Goal: Task Accomplishment & Management: Complete application form

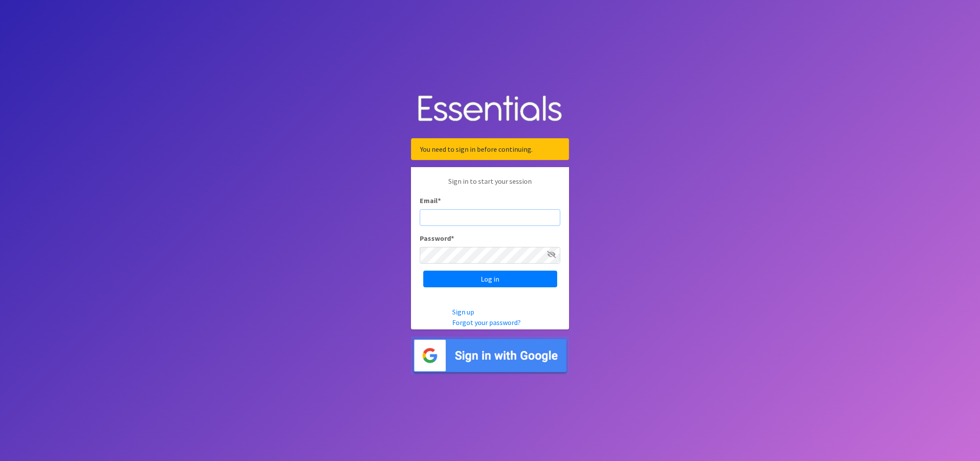
type input "[PERSON_NAME][EMAIL_ADDRESS][PERSON_NAME][DOMAIN_NAME]"
click at [490, 279] on input "Log in" at bounding box center [490, 279] width 134 height 17
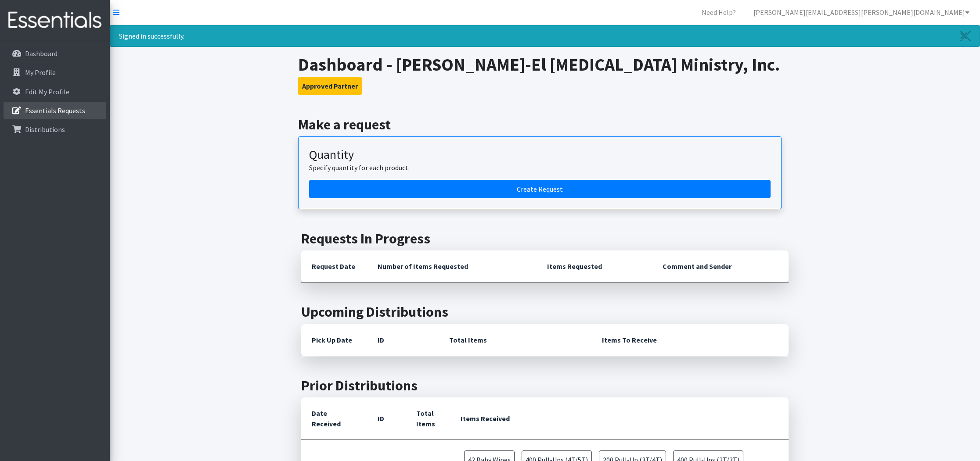
click at [49, 109] on p "Essentials Requests" at bounding box center [55, 110] width 60 height 9
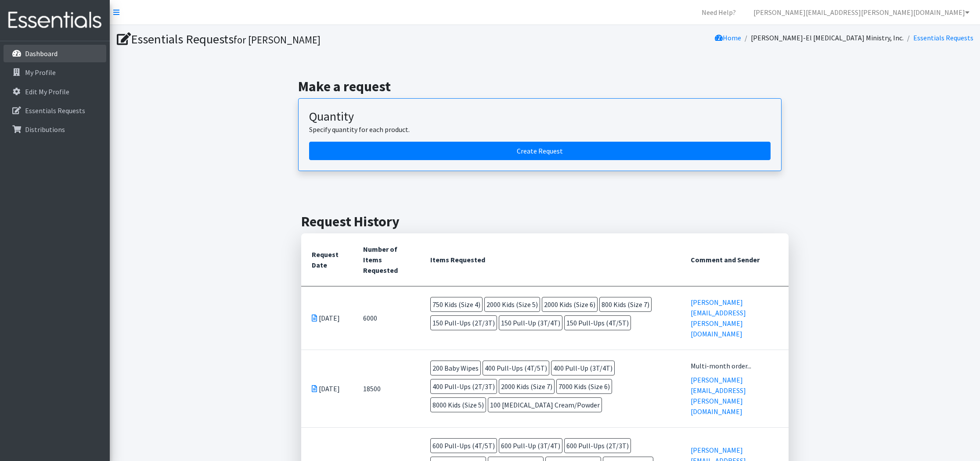
click at [47, 55] on p "Dashboard" at bounding box center [41, 53] width 32 height 9
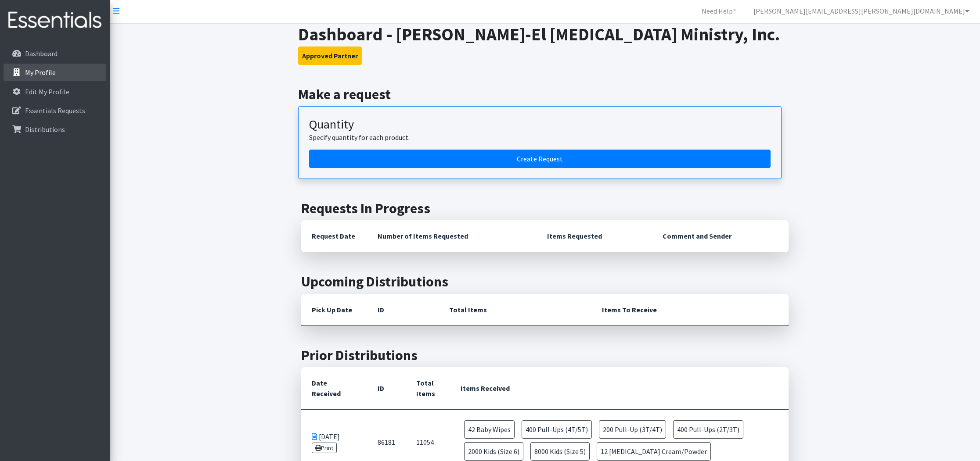
scroll to position [2, 0]
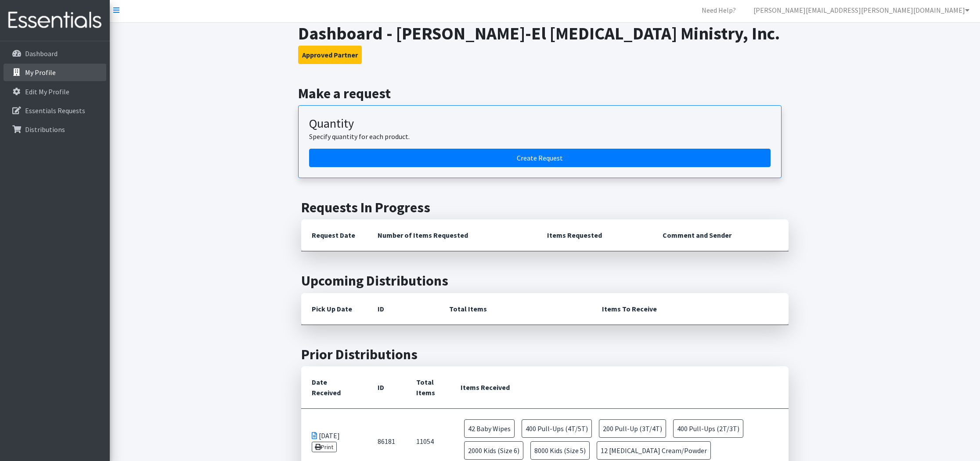
click at [47, 74] on p "My Profile" at bounding box center [40, 72] width 31 height 9
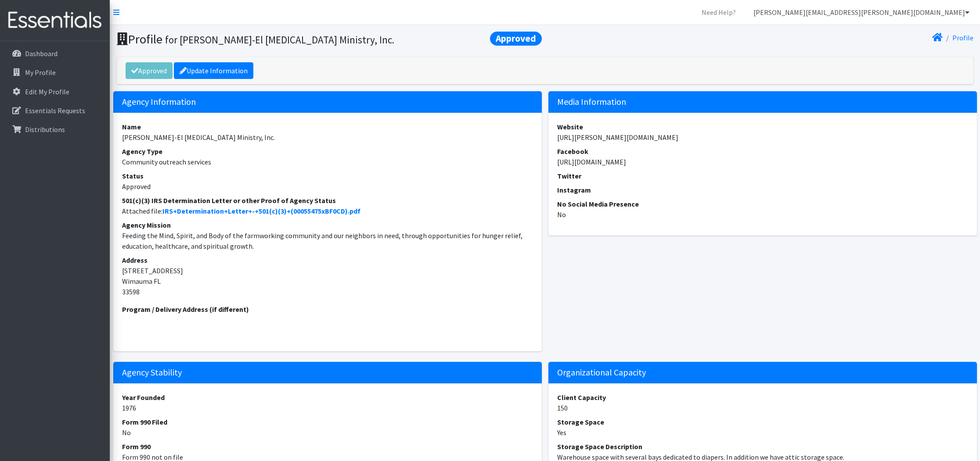
click at [923, 16] on link "[PERSON_NAME][EMAIL_ADDRESS][PERSON_NAME][DOMAIN_NAME]" at bounding box center [861, 13] width 230 height 18
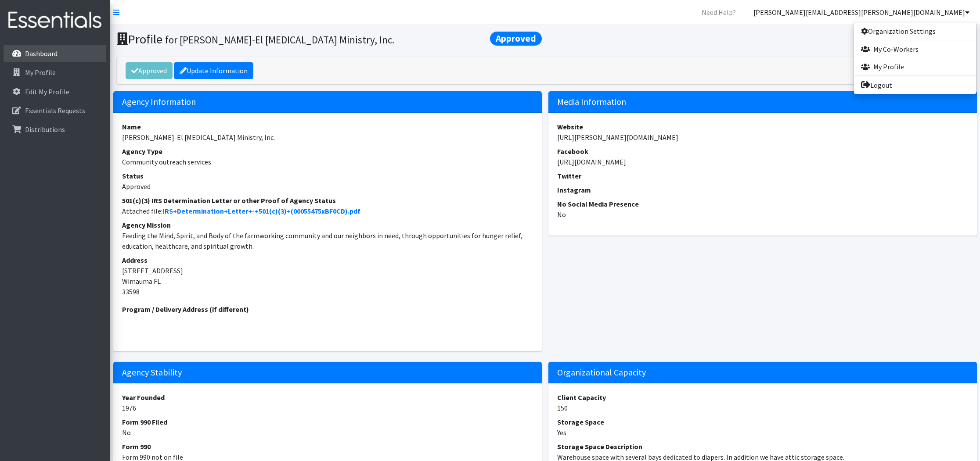
click at [36, 57] on p "Dashboard" at bounding box center [41, 53] width 32 height 9
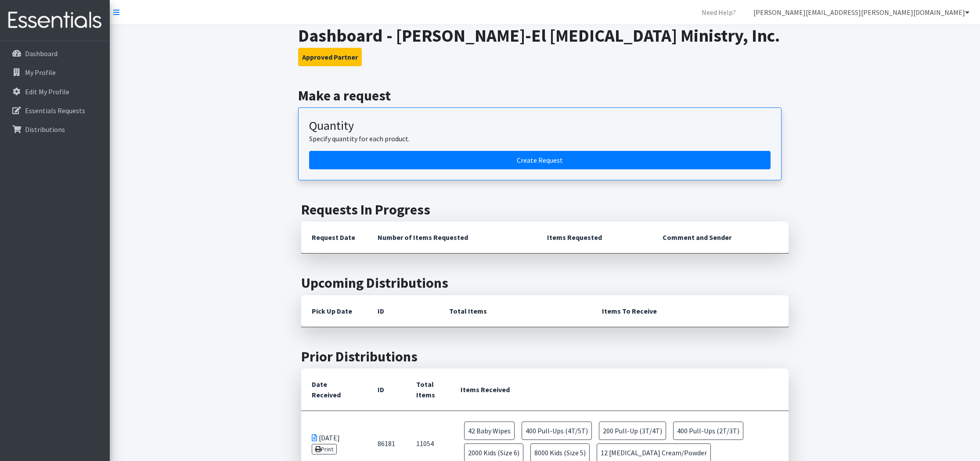
click at [931, 18] on link "[PERSON_NAME][EMAIL_ADDRESS][PERSON_NAME][DOMAIN_NAME]" at bounding box center [861, 13] width 230 height 18
click at [887, 71] on link "My Profile" at bounding box center [915, 67] width 122 height 18
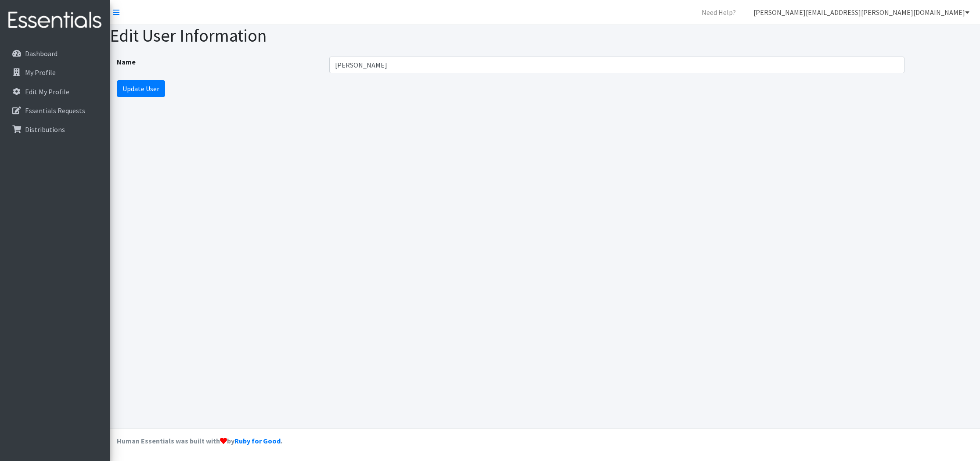
click at [921, 9] on link "[PERSON_NAME][EMAIL_ADDRESS][PERSON_NAME][DOMAIN_NAME]" at bounding box center [861, 13] width 230 height 18
click at [915, 44] on link "My Co-Workers" at bounding box center [915, 49] width 122 height 18
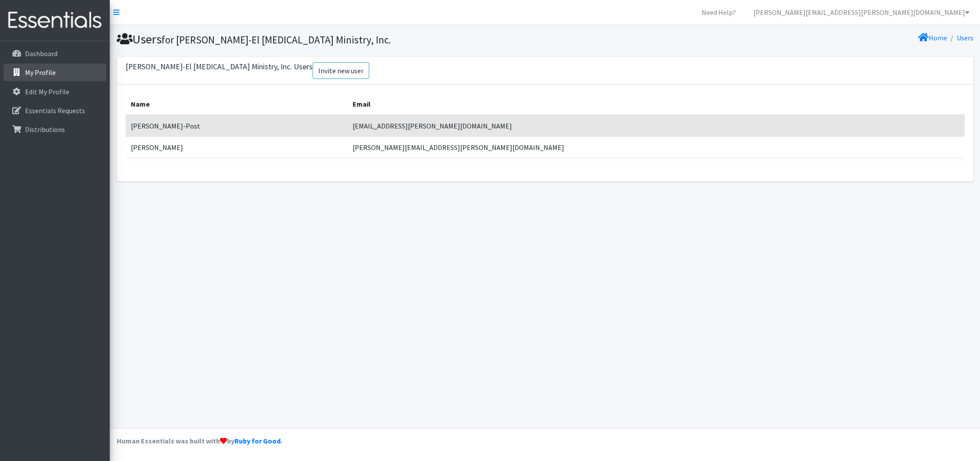
click at [77, 69] on link "My Profile" at bounding box center [55, 73] width 103 height 18
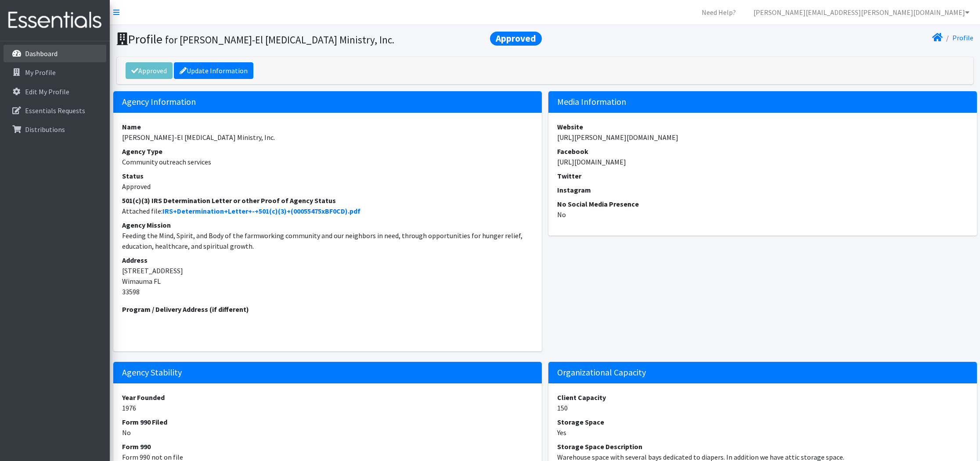
click at [22, 46] on link "Dashboard" at bounding box center [55, 54] width 103 height 18
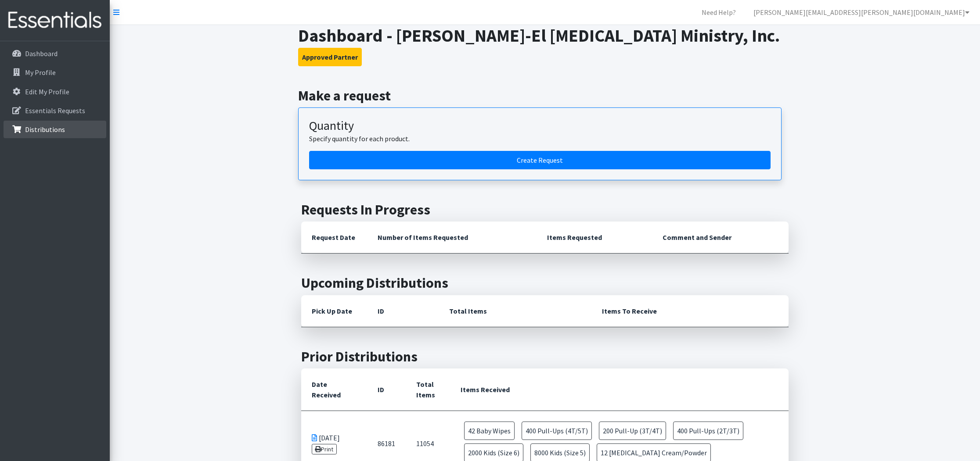
click at [26, 137] on link "Distributions" at bounding box center [55, 130] width 103 height 18
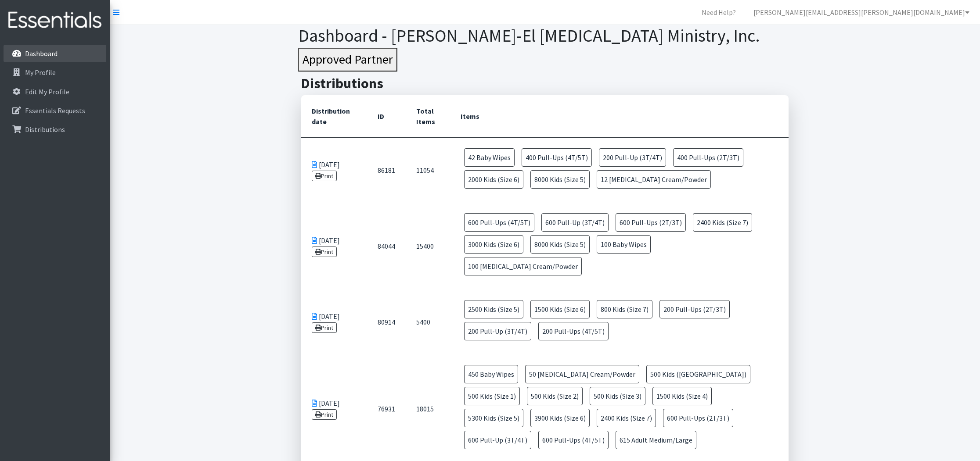
click at [20, 52] on icon at bounding box center [16, 54] width 11 height 8
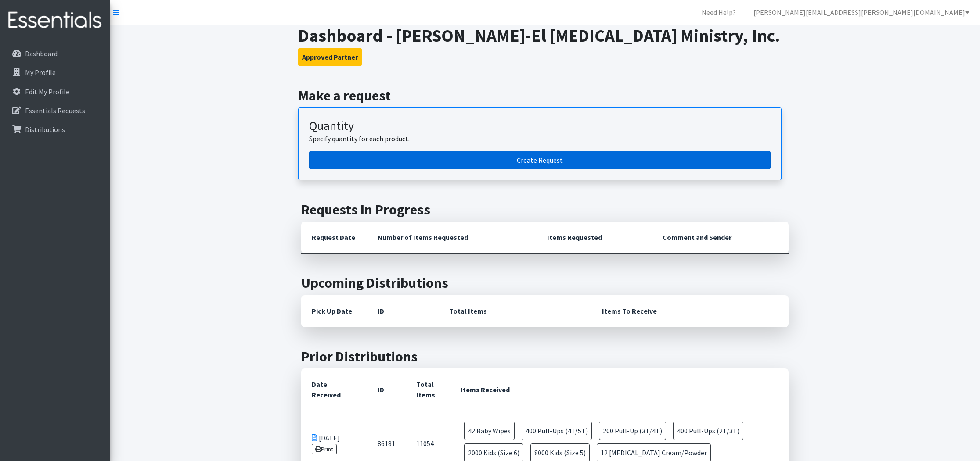
click at [411, 165] on link "Create Request" at bounding box center [539, 160] width 461 height 18
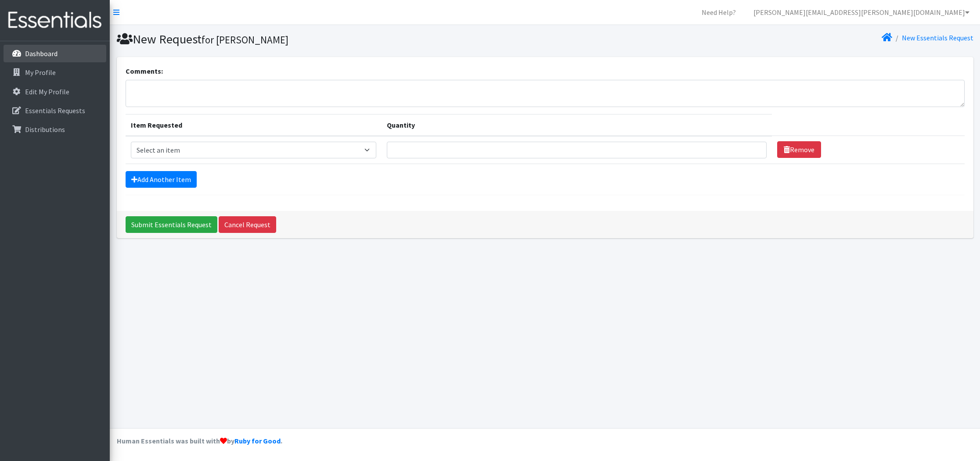
click at [53, 60] on link "Dashboard" at bounding box center [55, 54] width 103 height 18
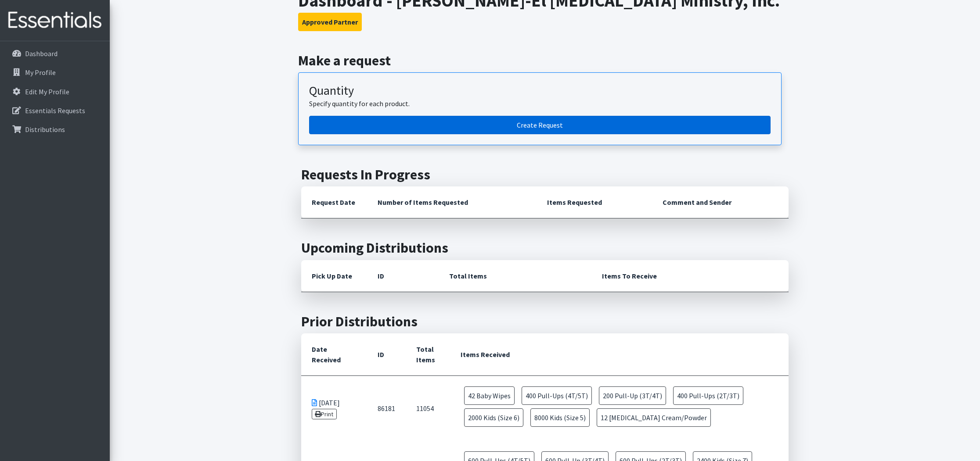
scroll to position [34, 0]
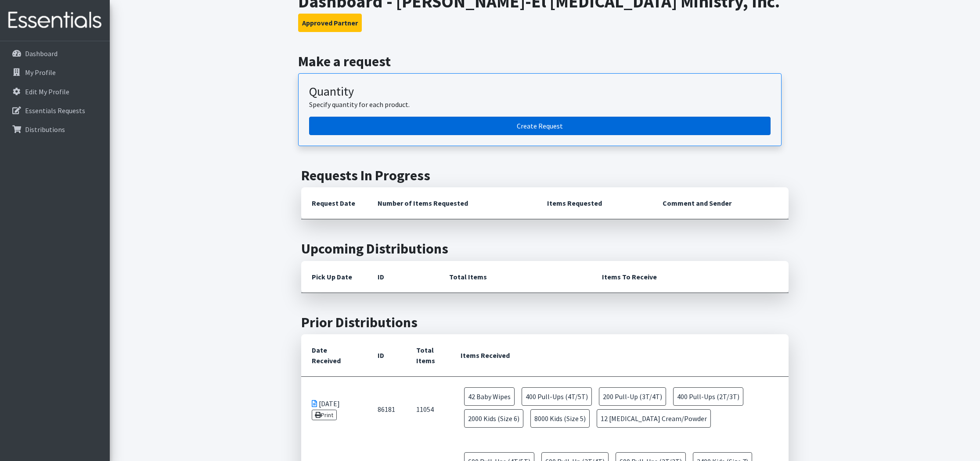
click at [410, 119] on link "Create Request" at bounding box center [539, 126] width 461 height 18
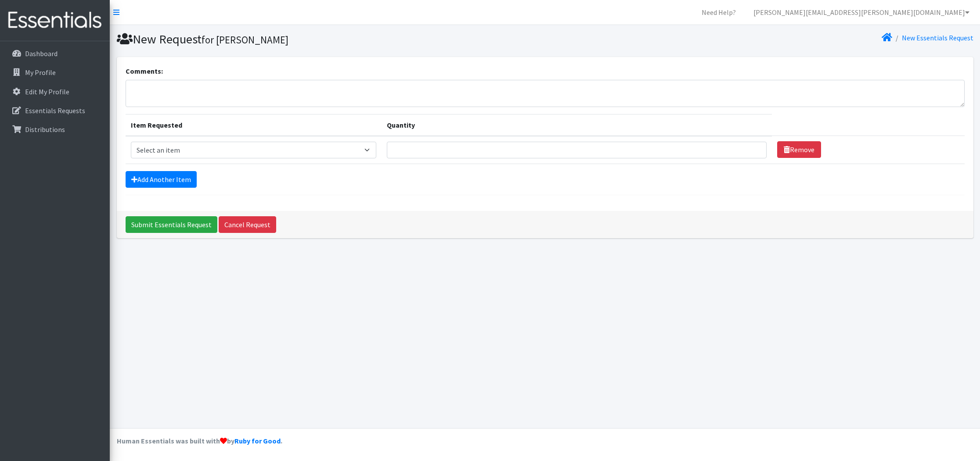
click at [302, 160] on td "Item Requested Select an item Kids (Newborn) Kids (Preemie) Kids (Size 1) Kids …" at bounding box center [254, 150] width 256 height 28
select select "740"
click at [407, 158] on input "Quantity" at bounding box center [576, 150] width 379 height 17
click at [245, 223] on link "Cancel Request" at bounding box center [247, 224] width 57 height 17
